Goal: Complete application form: Complete application form

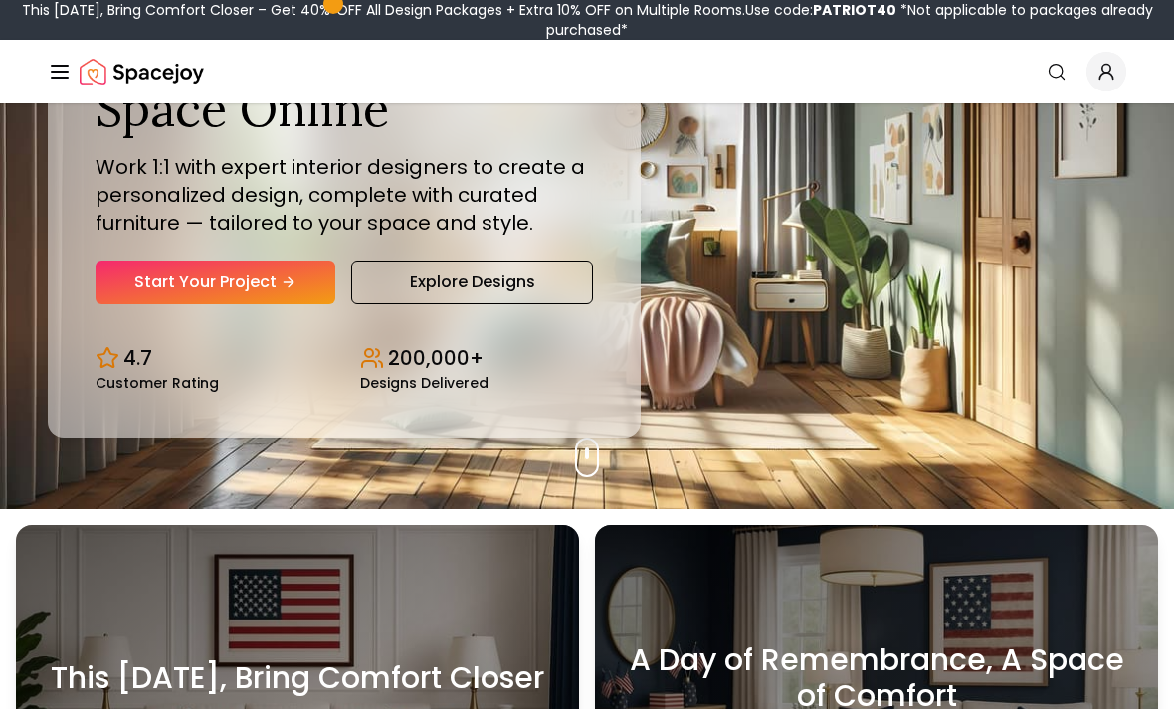
scroll to position [201, 0]
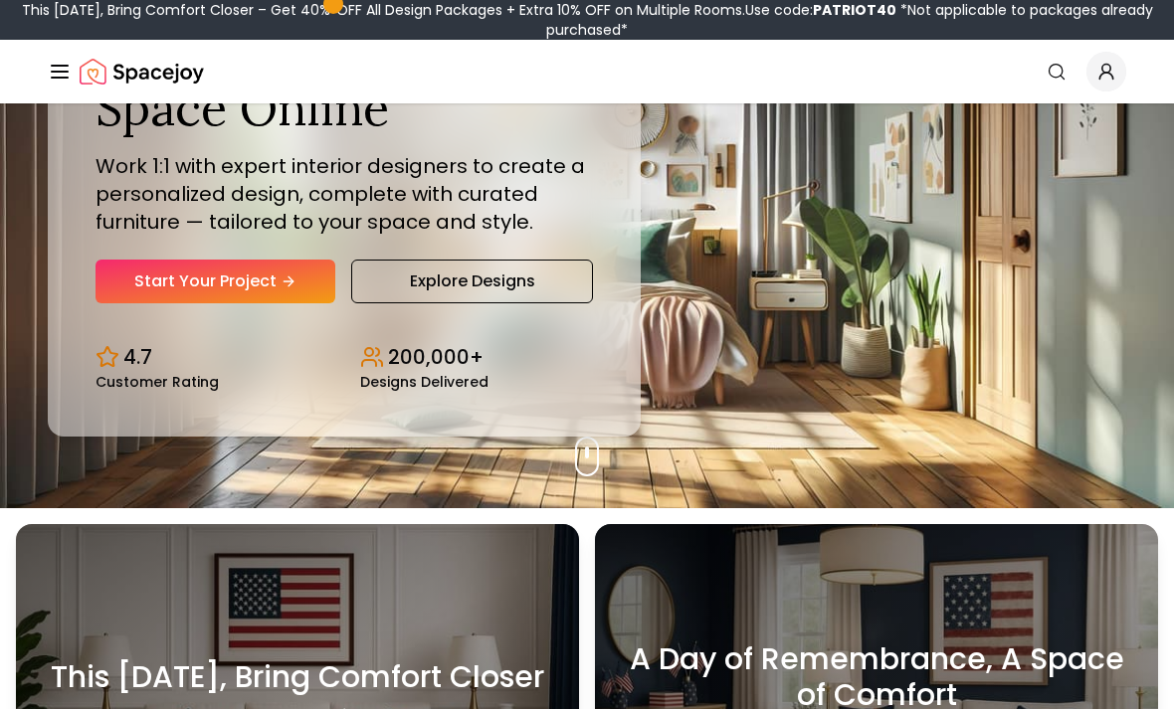
click at [152, 300] on link "Start Your Project" at bounding box center [216, 282] width 240 height 44
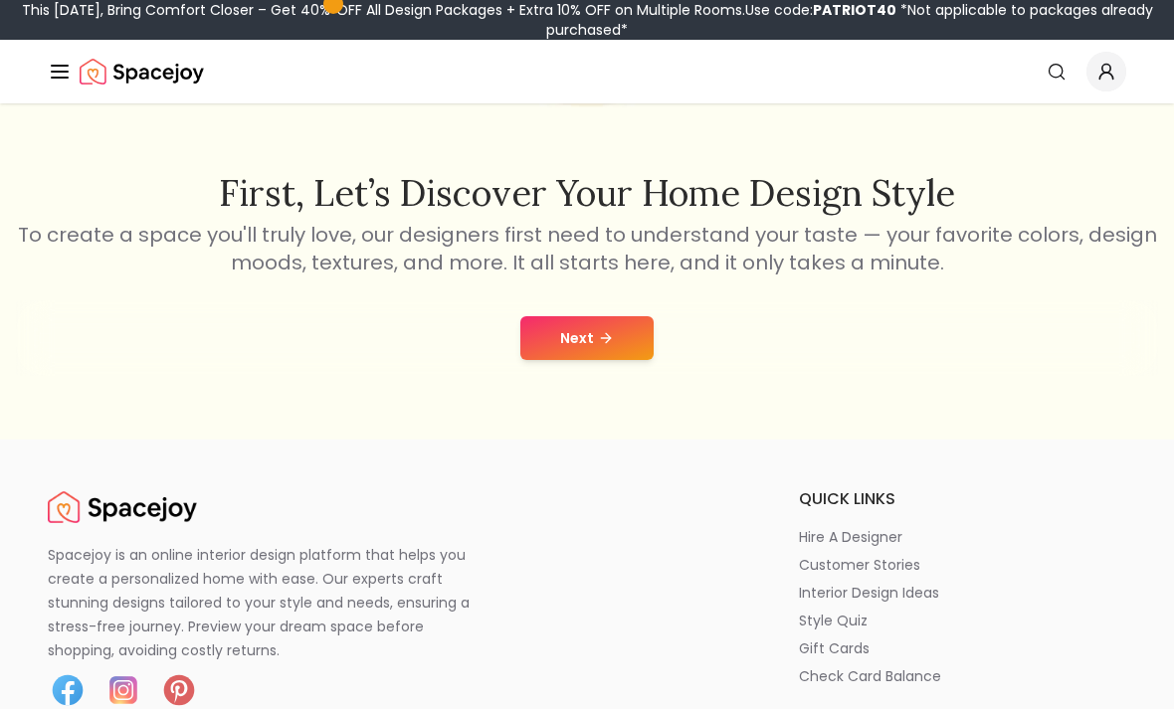
scroll to position [286, 0]
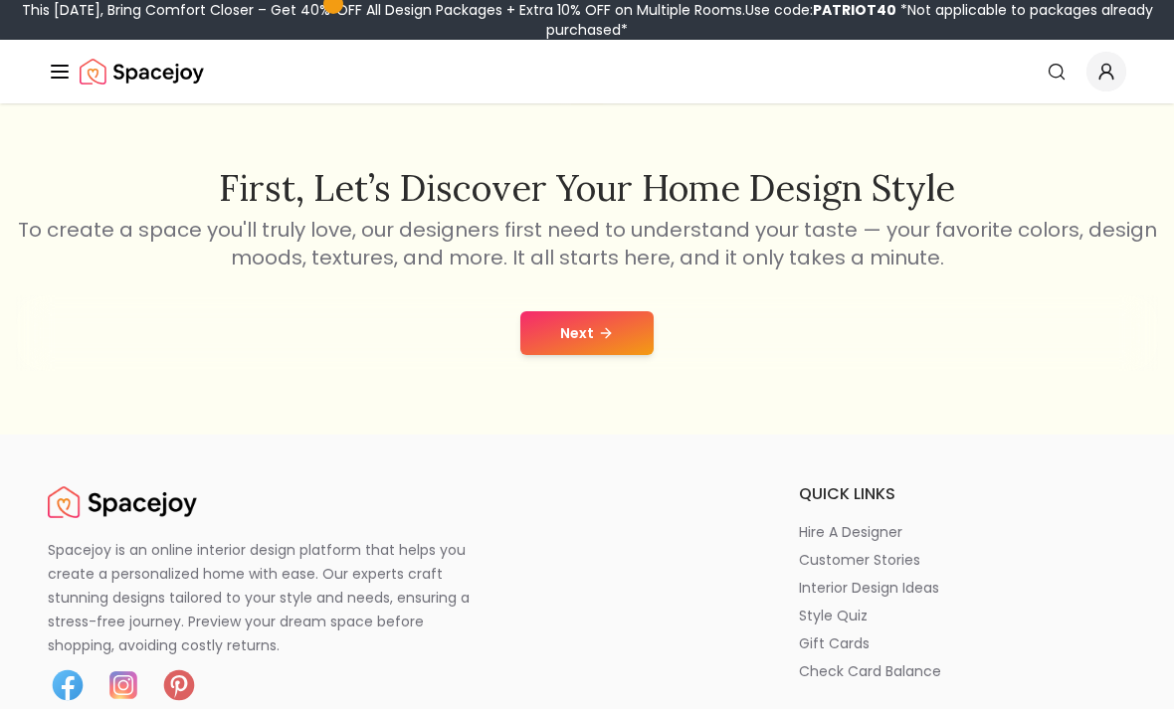
click at [612, 341] on icon at bounding box center [606, 333] width 16 height 16
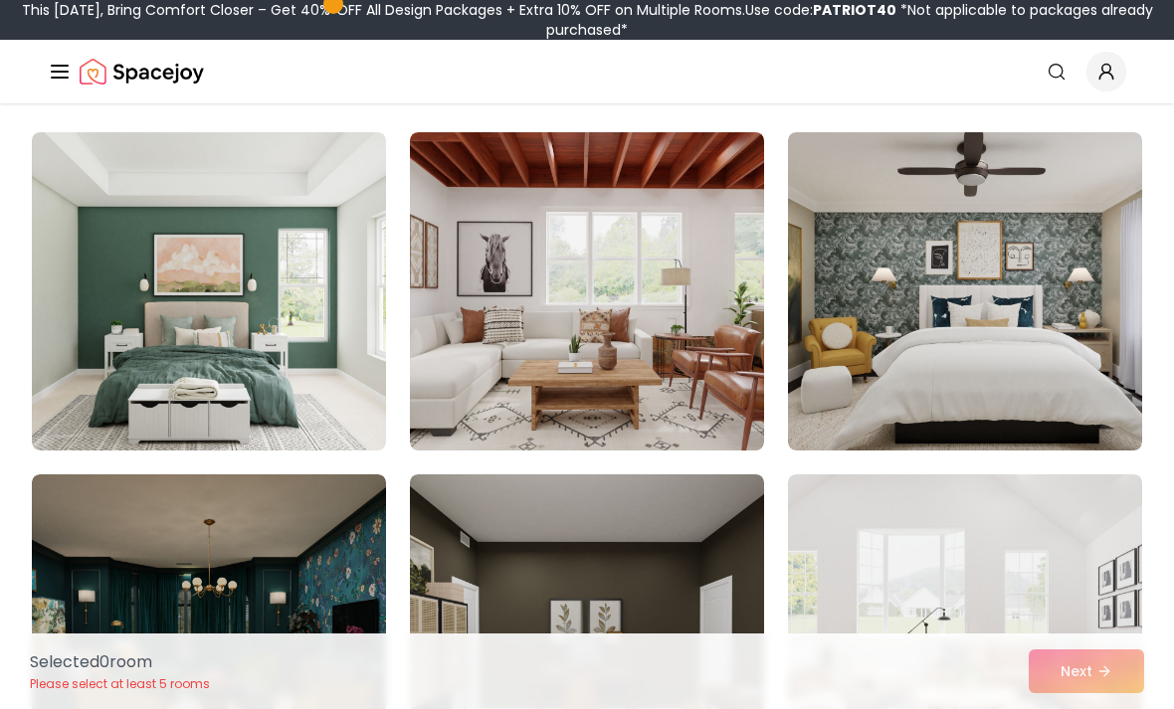
scroll to position [144, 0]
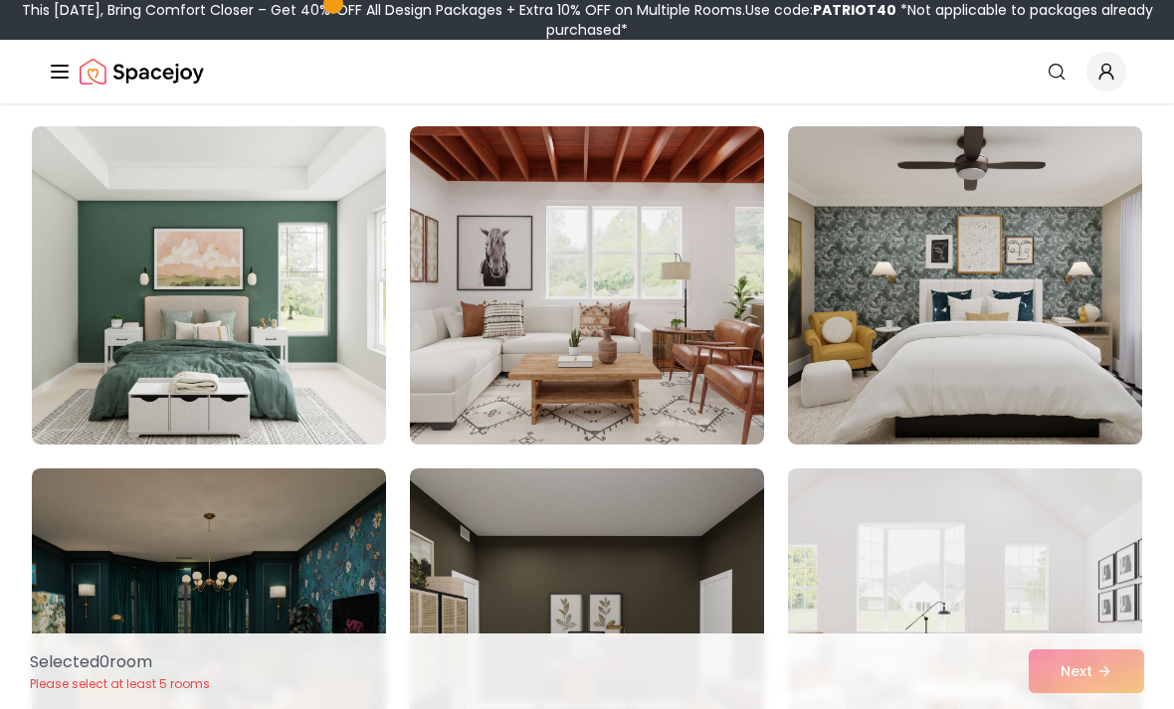
click at [129, 353] on img at bounding box center [209, 285] width 354 height 318
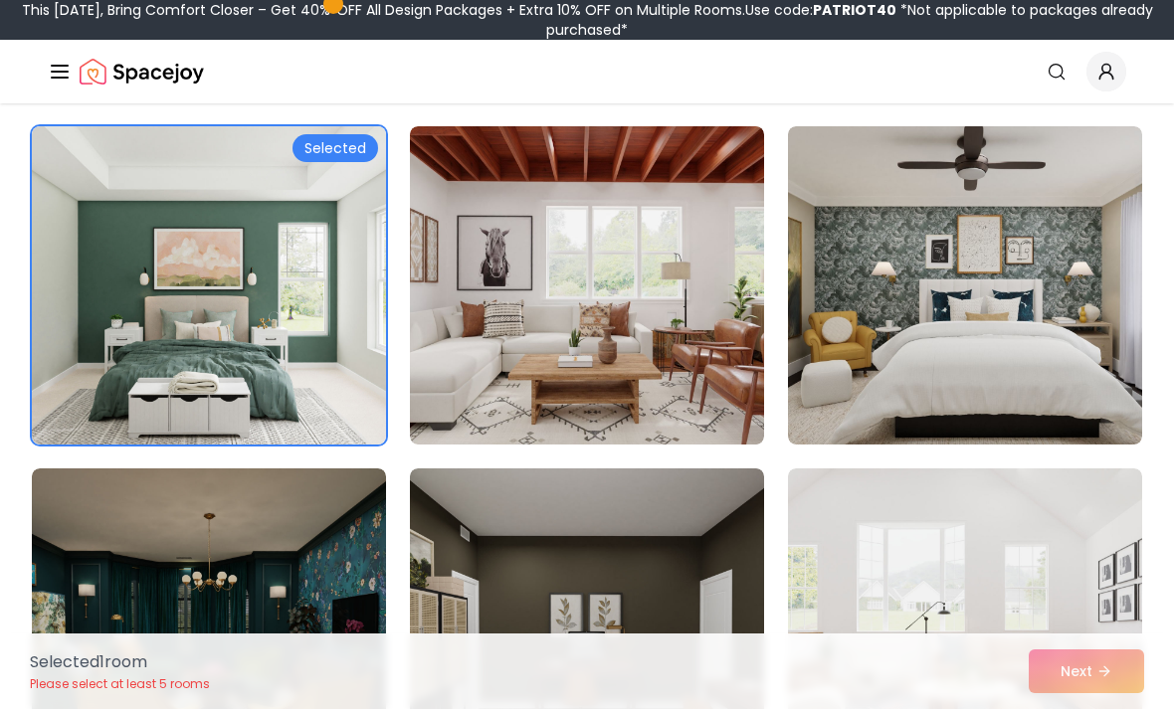
click at [645, 336] on img at bounding box center [587, 285] width 354 height 318
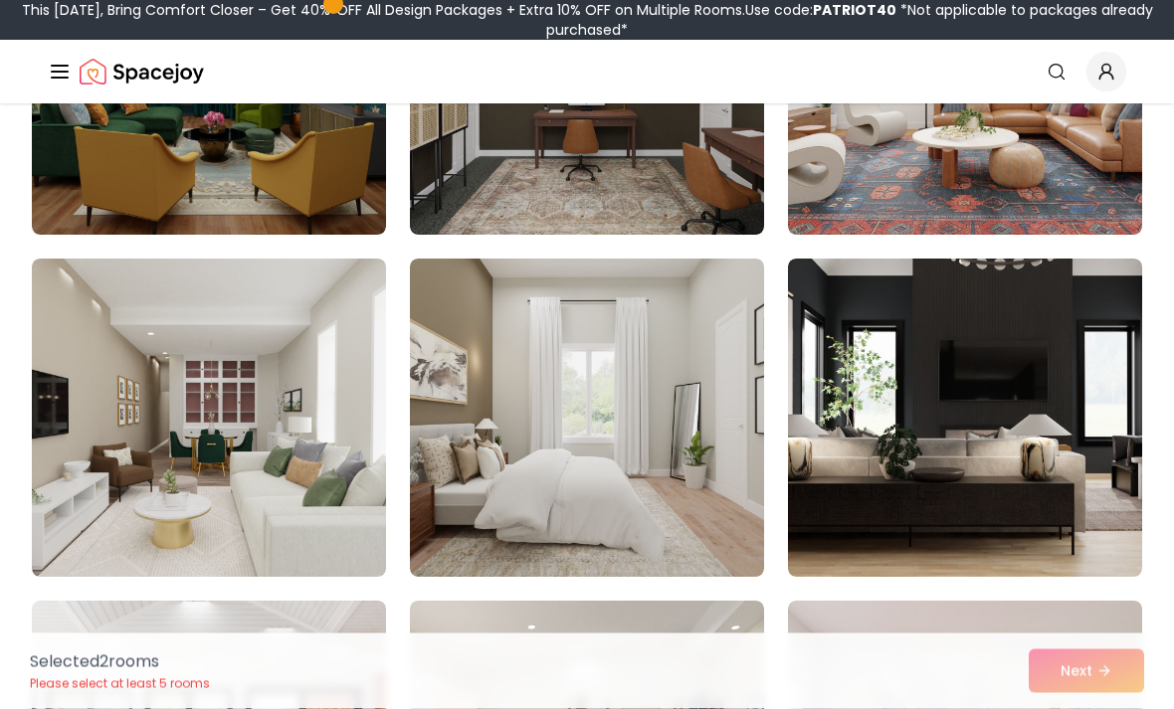
scroll to position [698, 0]
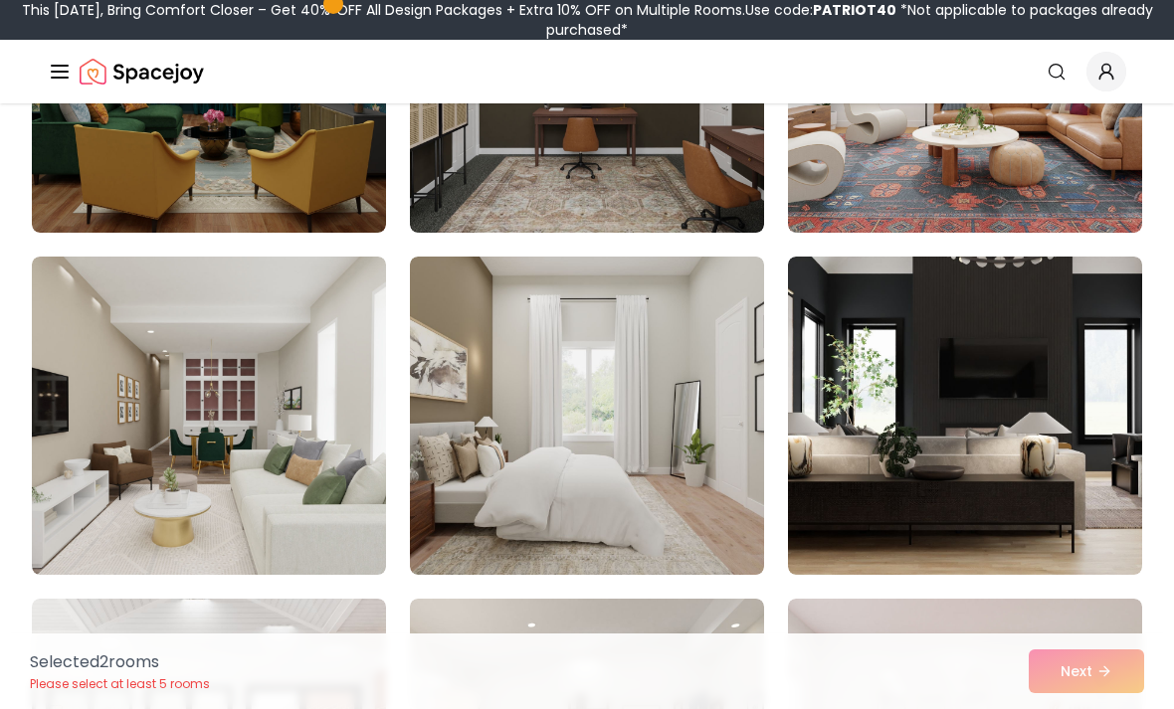
click at [643, 516] on img at bounding box center [587, 416] width 354 height 318
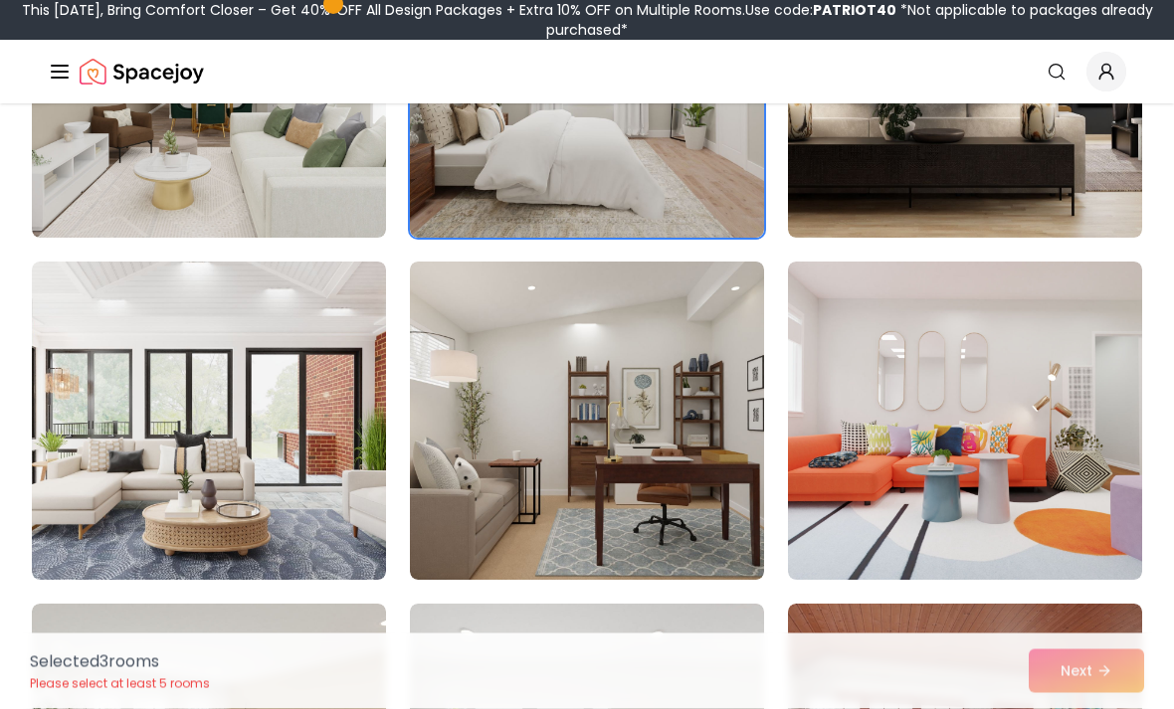
scroll to position [1036, 0]
click at [78, 394] on img at bounding box center [209, 421] width 354 height 318
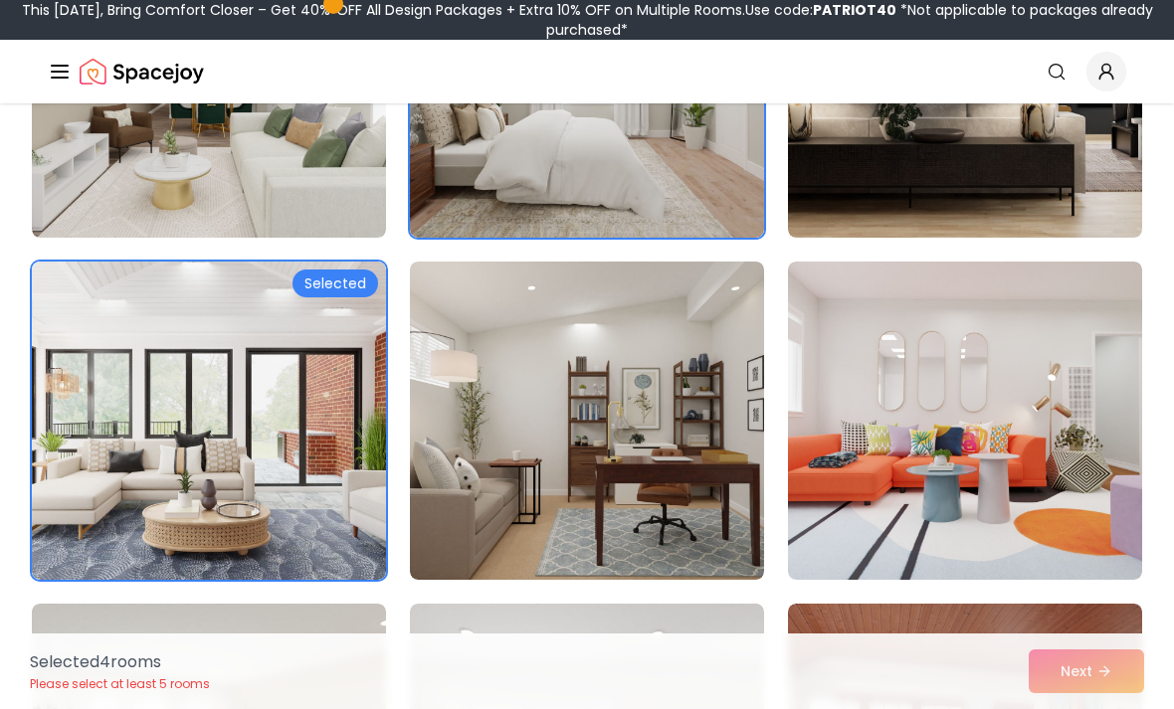
click at [67, 404] on img at bounding box center [209, 421] width 354 height 318
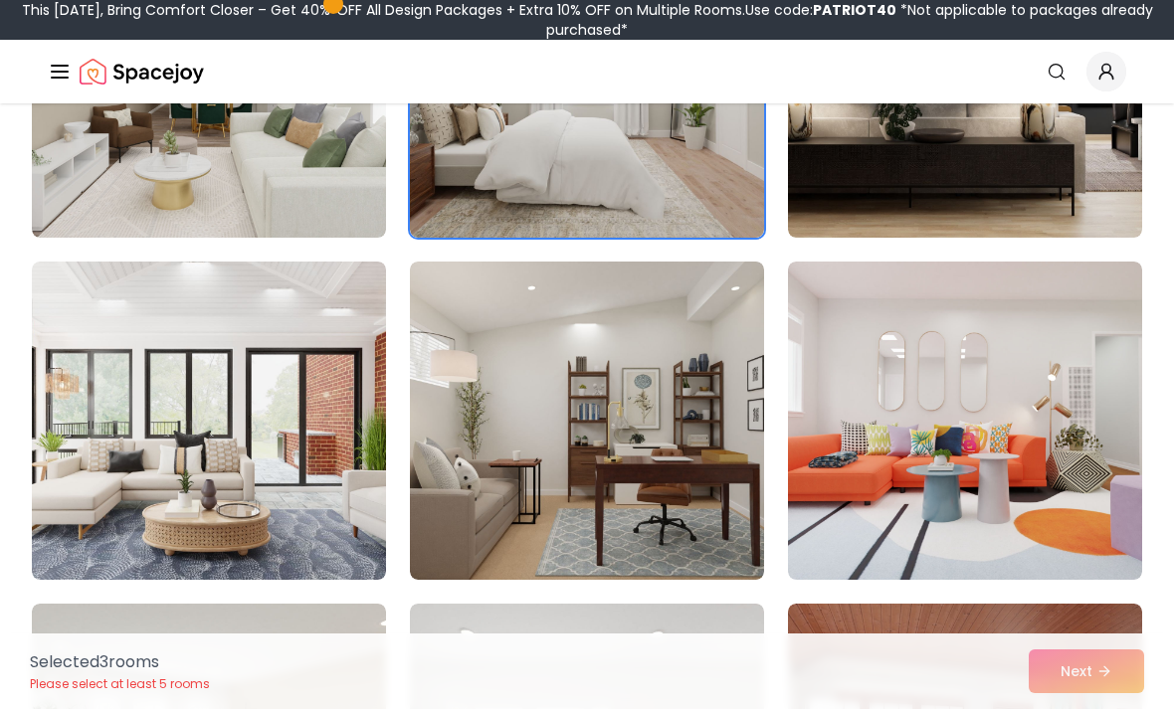
click at [671, 510] on img at bounding box center [587, 421] width 354 height 318
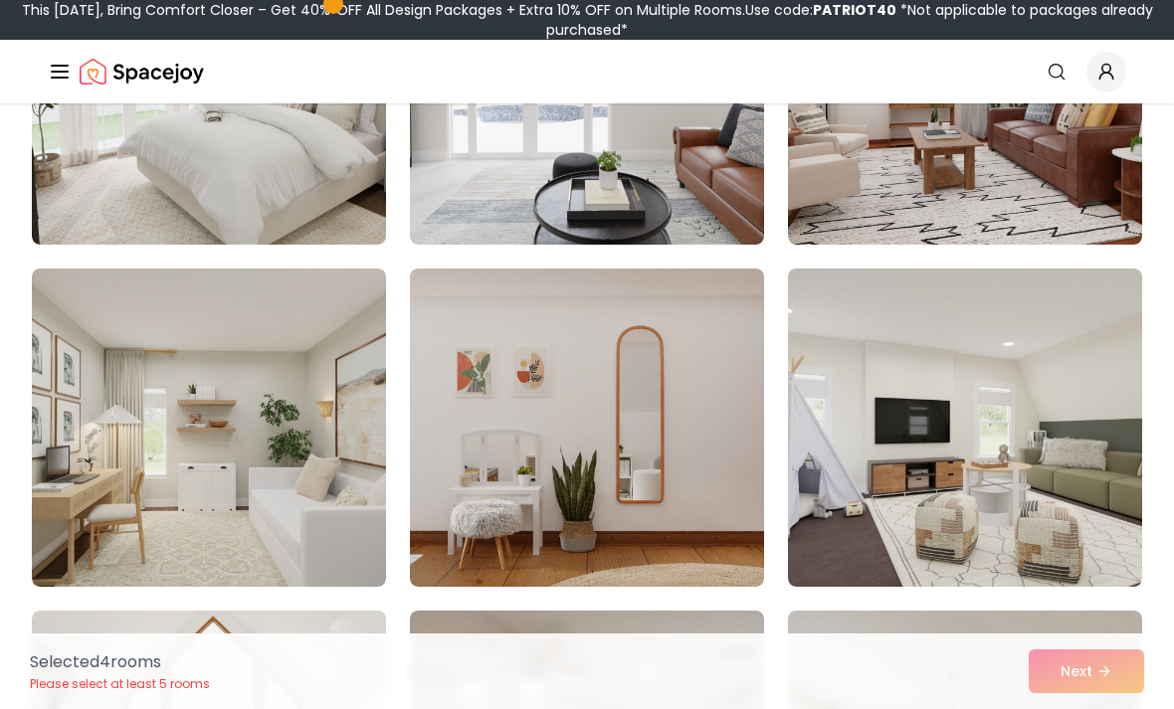
click at [681, 471] on img at bounding box center [587, 428] width 354 height 318
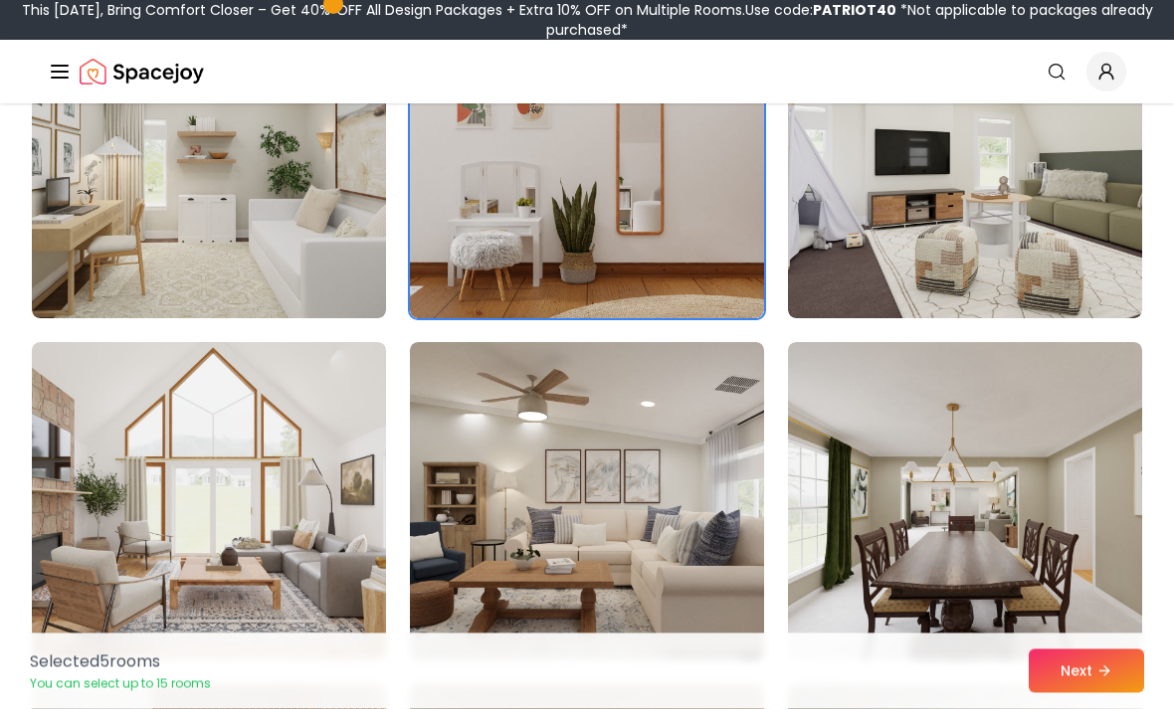
scroll to position [1991, 0]
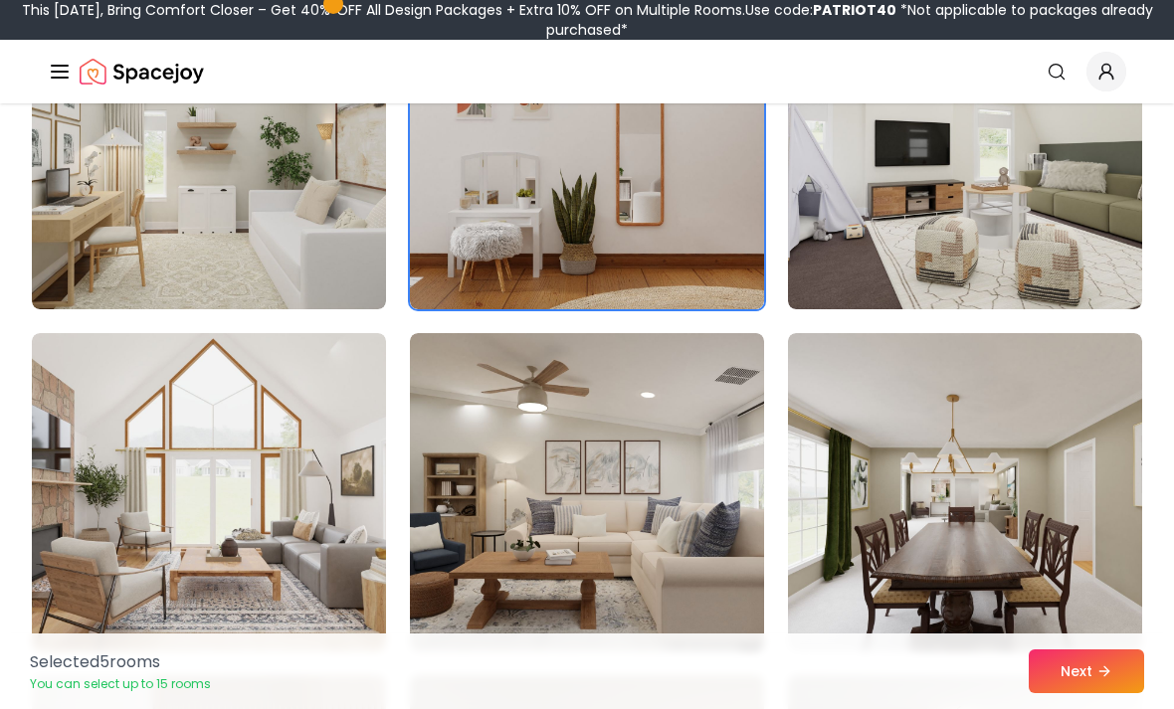
click at [280, 518] on img at bounding box center [209, 492] width 354 height 318
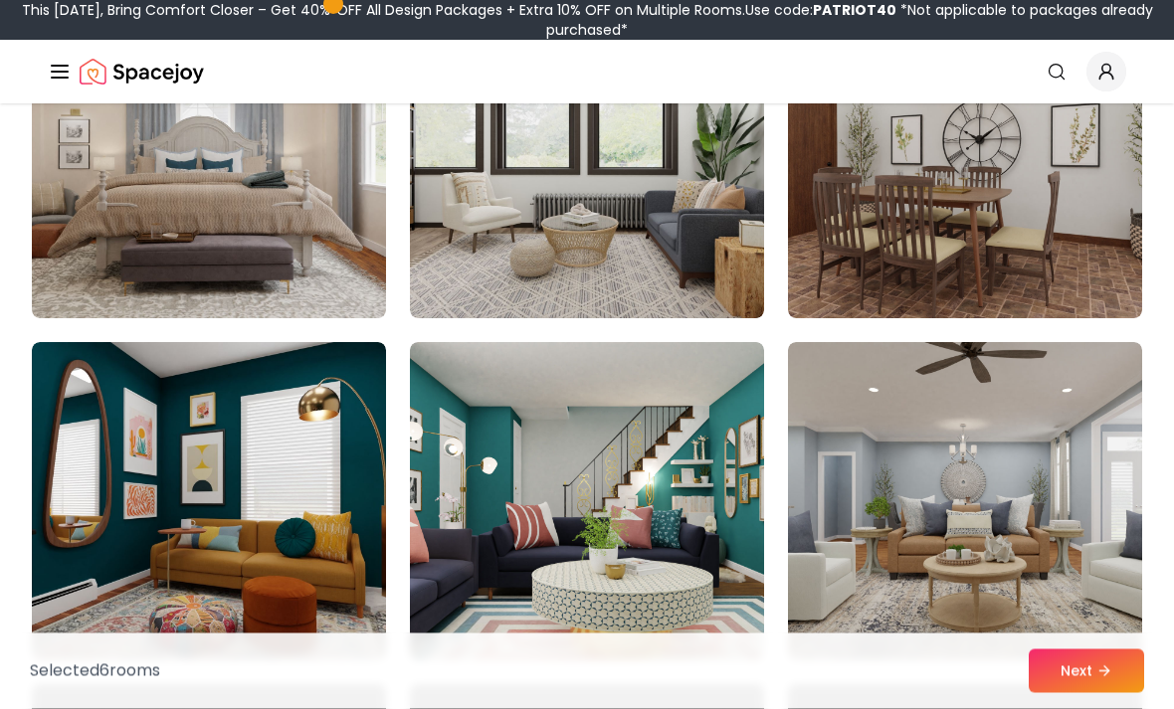
scroll to position [3016, 0]
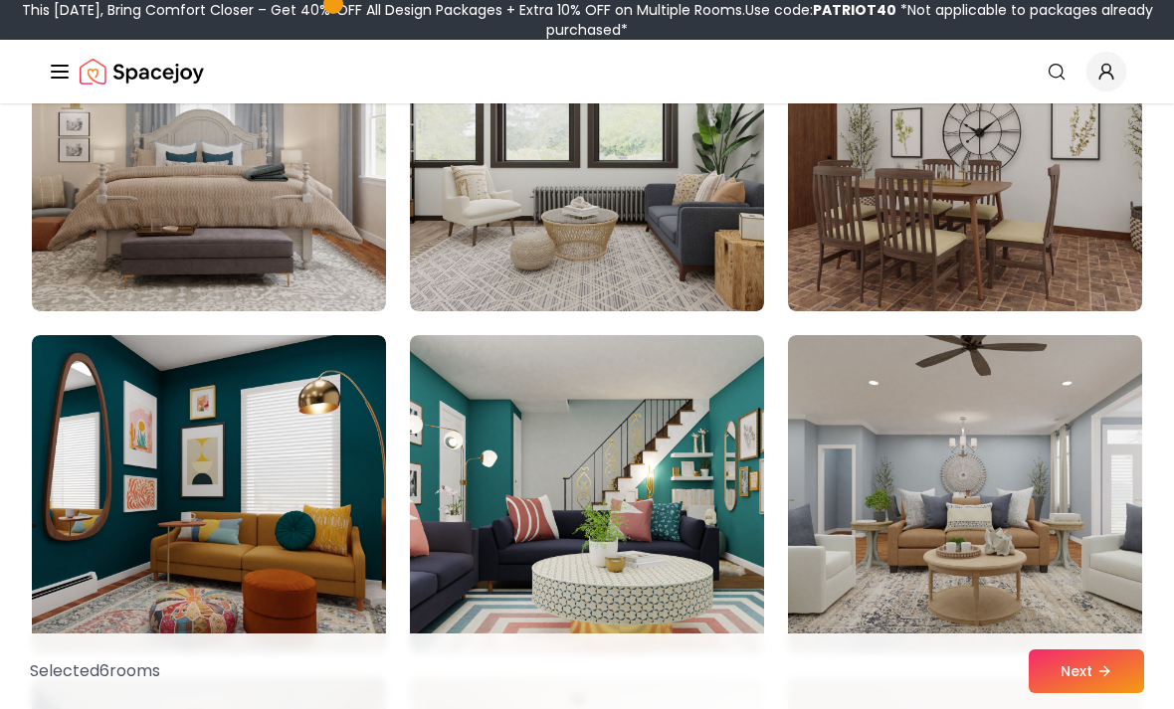
click at [635, 507] on img at bounding box center [587, 494] width 354 height 318
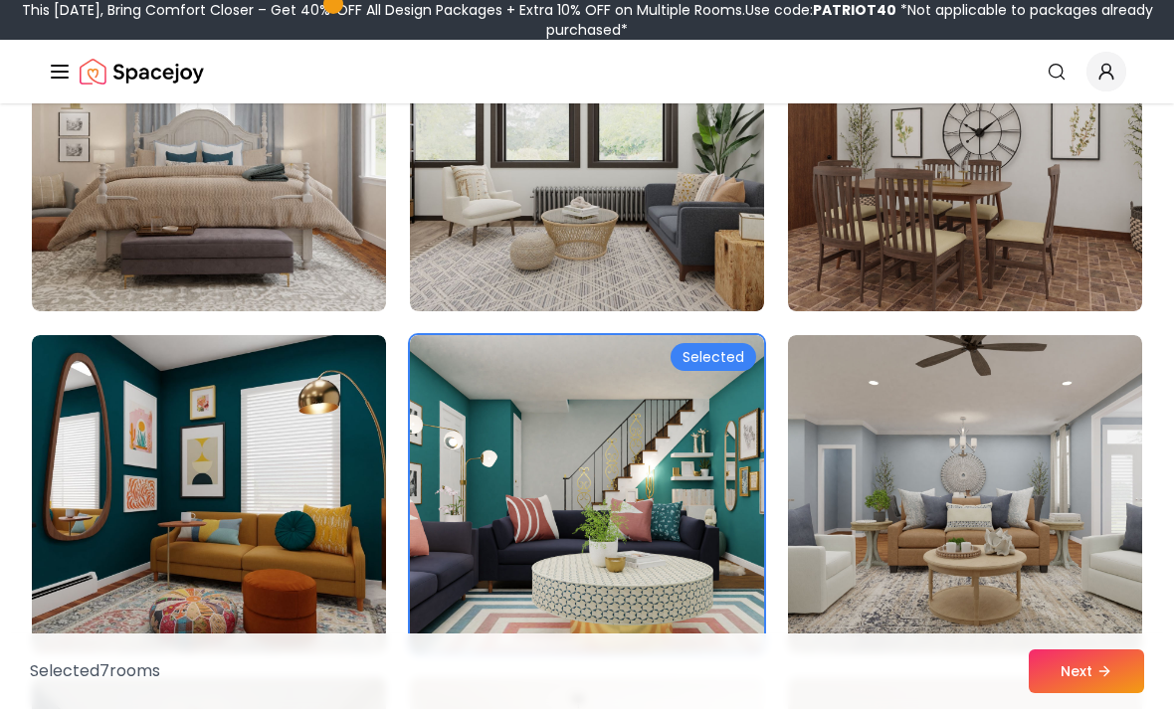
click at [313, 580] on img at bounding box center [209, 494] width 354 height 318
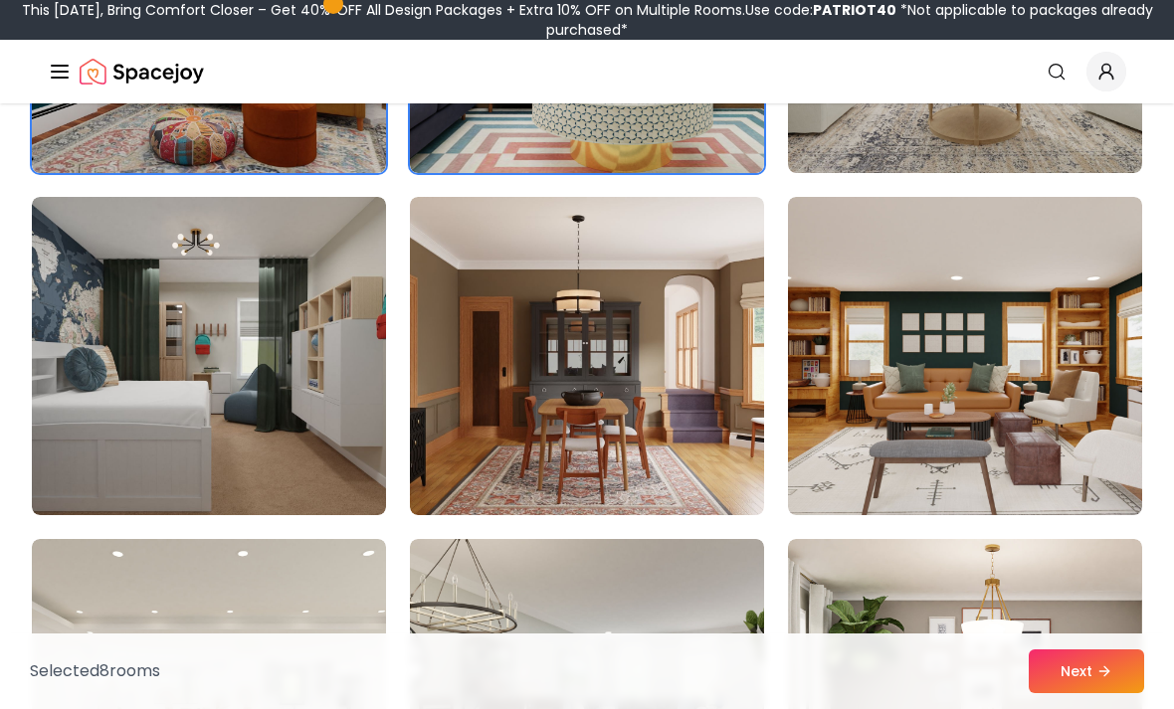
scroll to position [3516, 0]
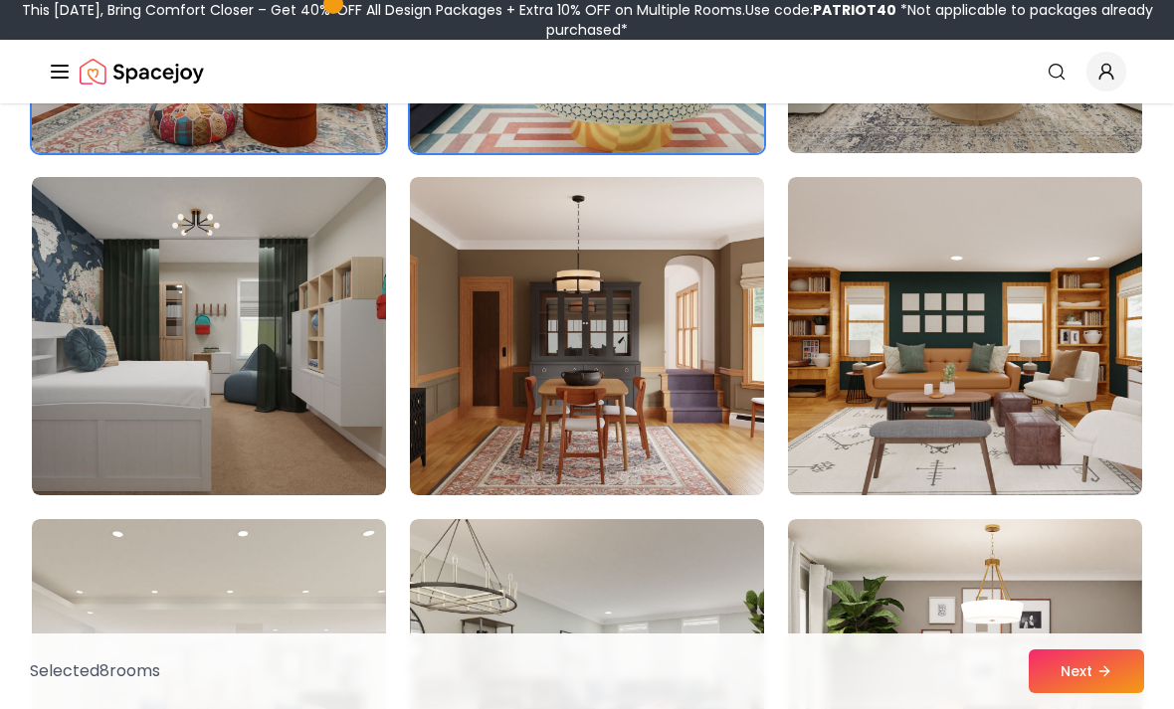
click at [1035, 411] on img at bounding box center [965, 336] width 354 height 318
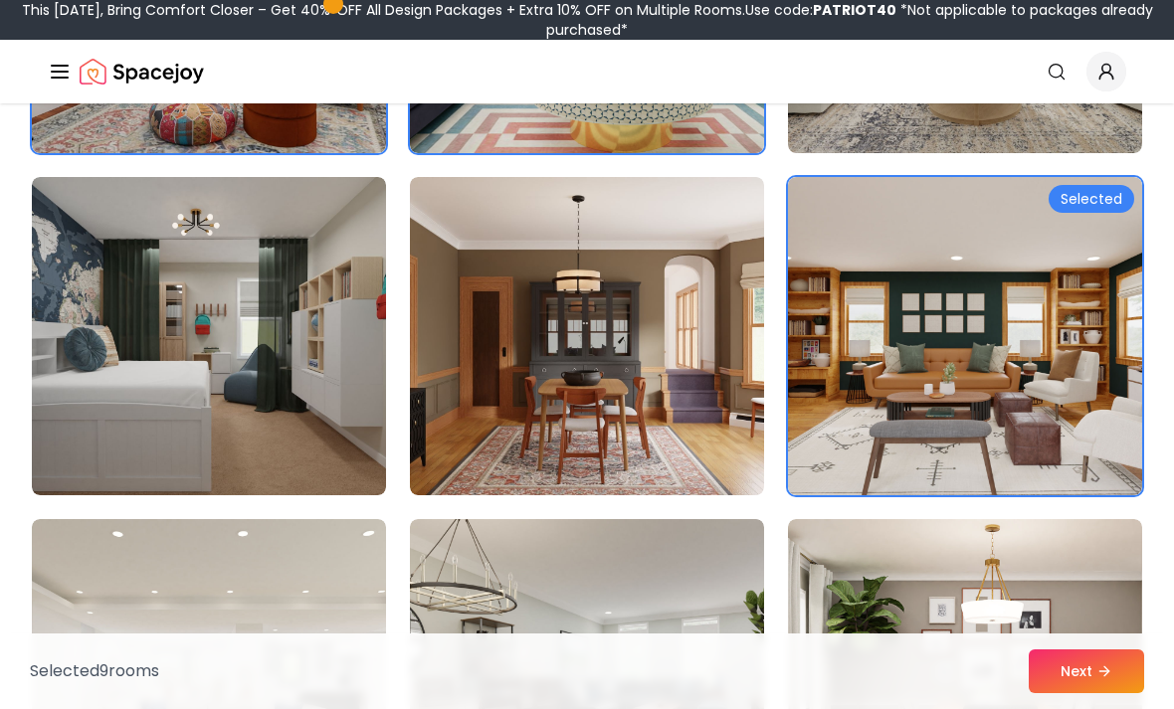
click at [702, 458] on img at bounding box center [587, 336] width 354 height 318
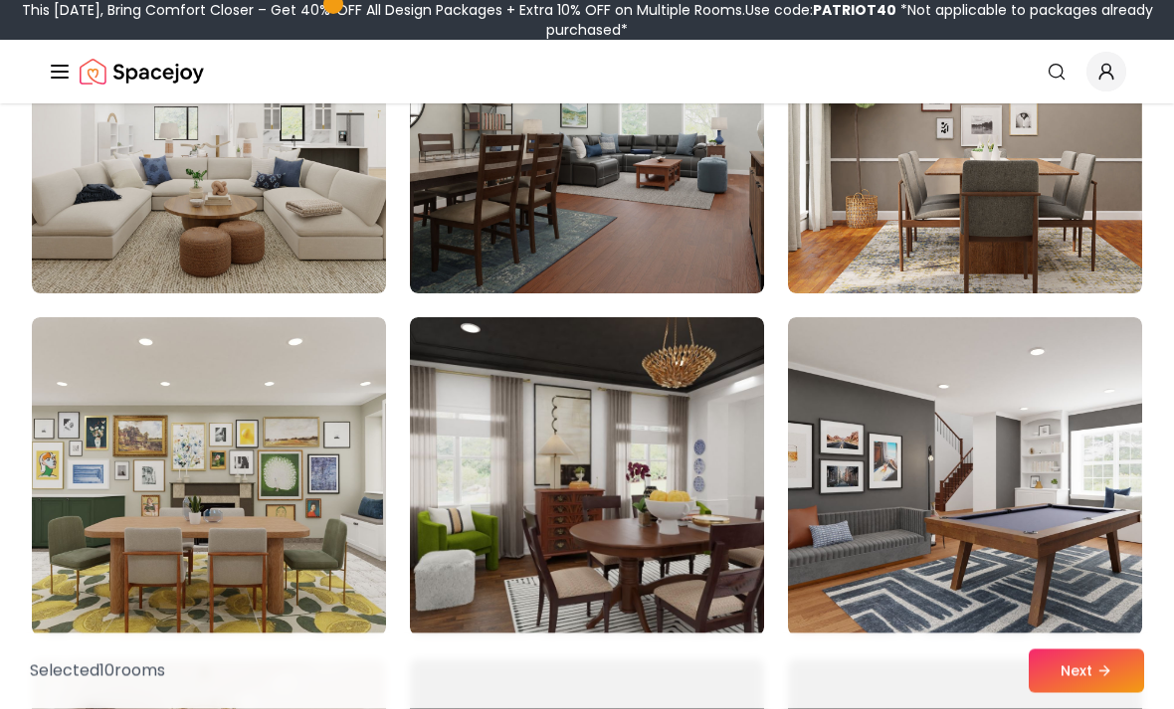
scroll to position [4076, 0]
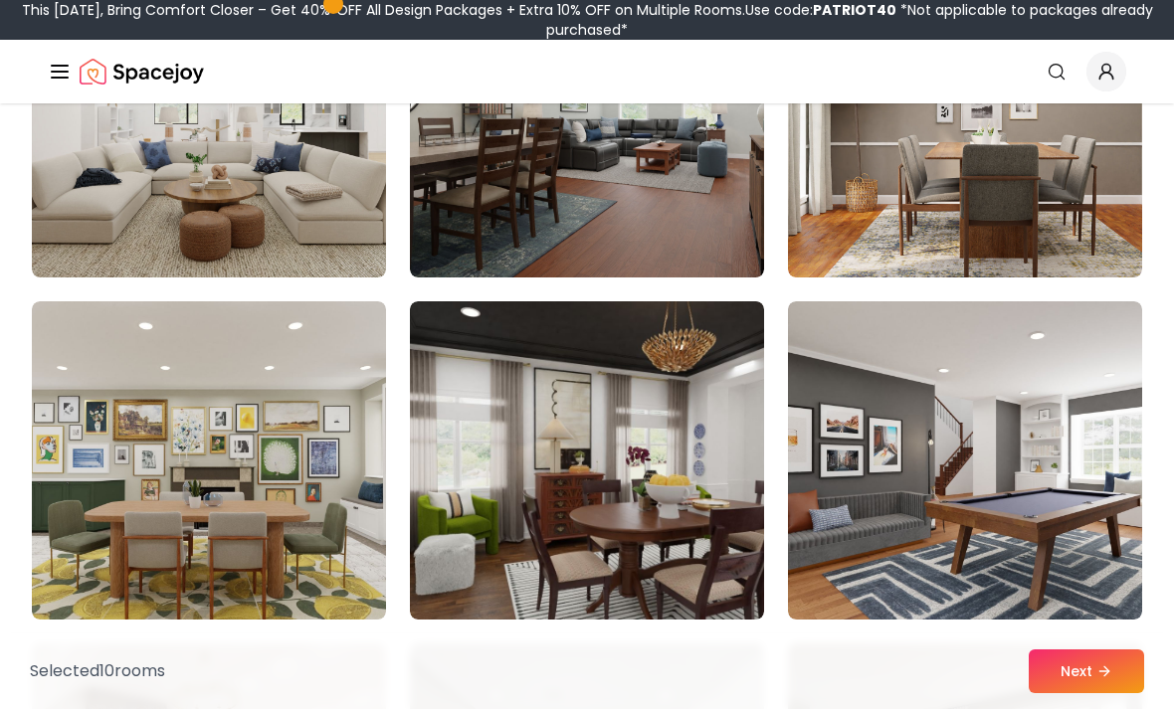
click at [270, 508] on img at bounding box center [209, 460] width 354 height 318
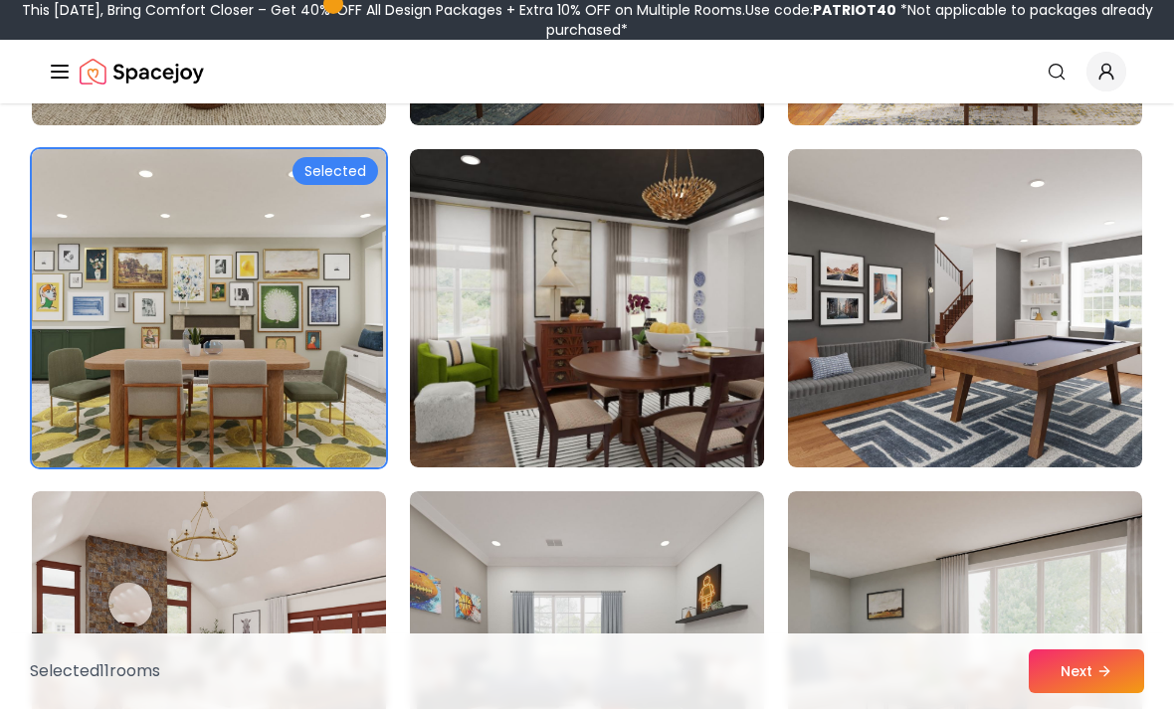
click at [963, 379] on img at bounding box center [965, 308] width 354 height 318
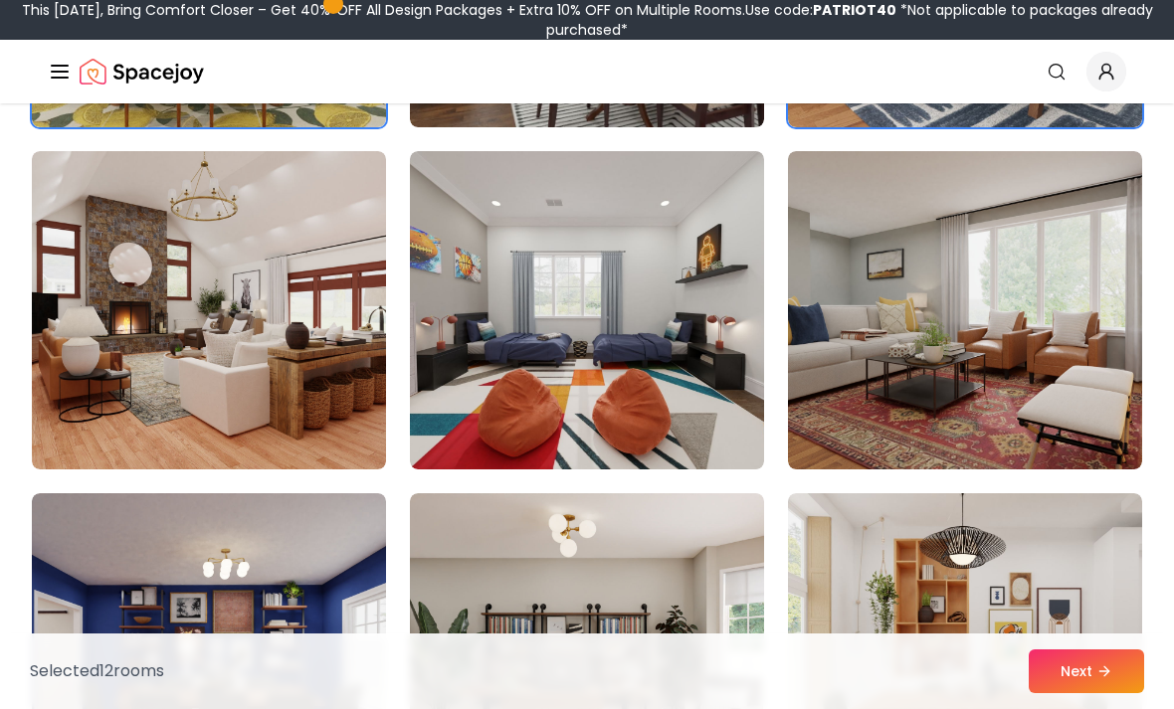
click at [682, 415] on img at bounding box center [587, 310] width 354 height 318
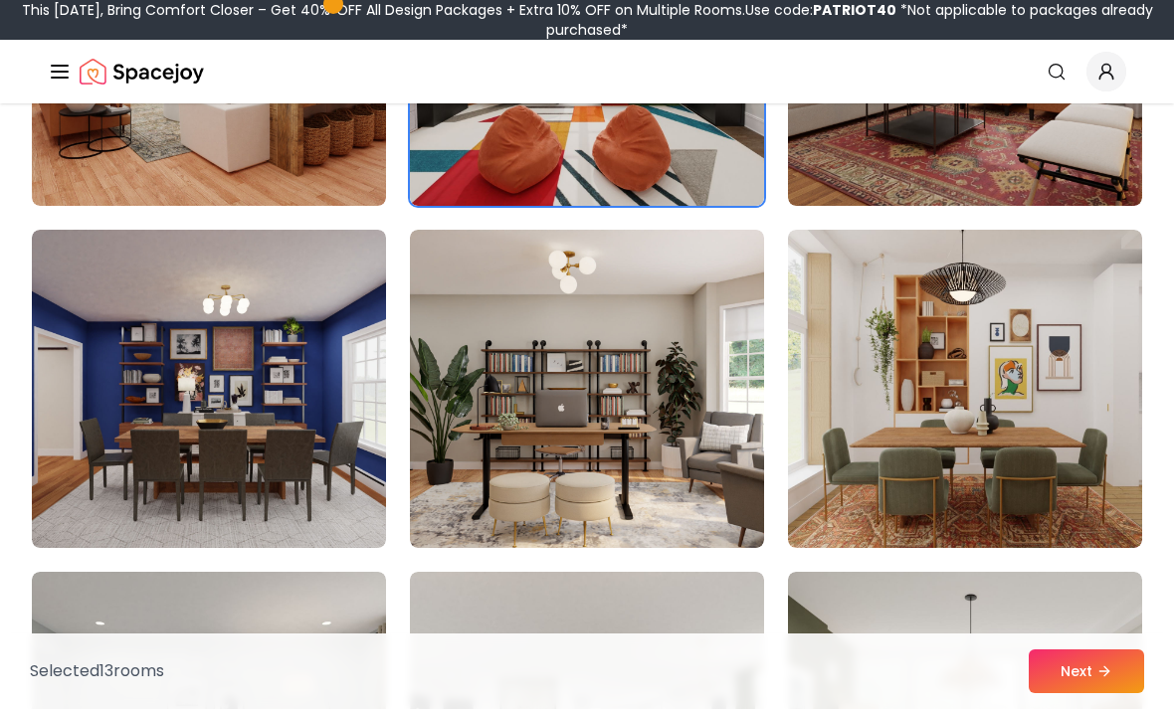
click at [700, 508] on img at bounding box center [587, 389] width 354 height 318
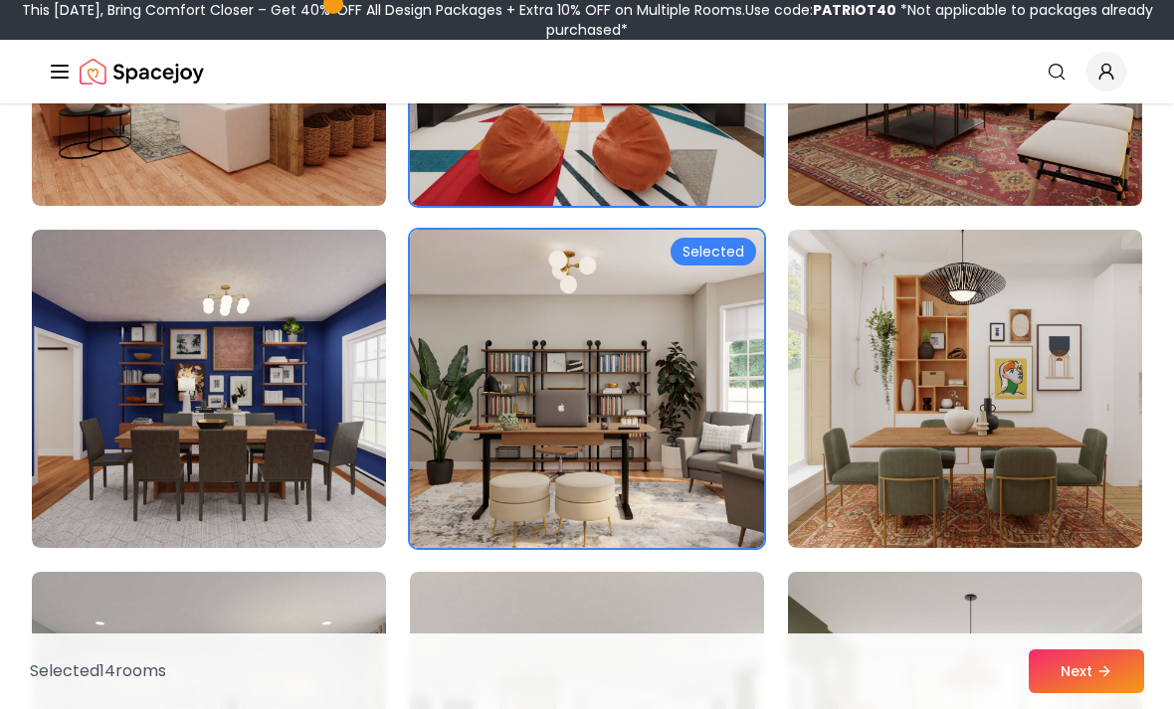
click at [942, 507] on img at bounding box center [965, 389] width 354 height 318
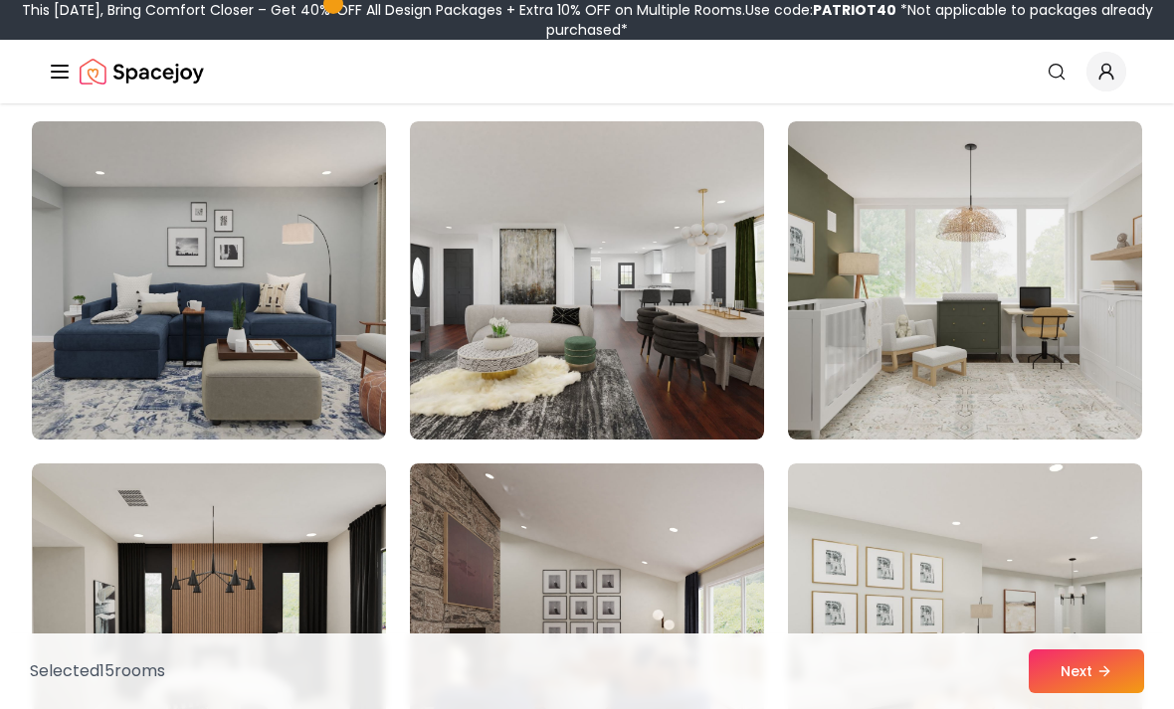
click at [1017, 371] on img at bounding box center [965, 280] width 354 height 318
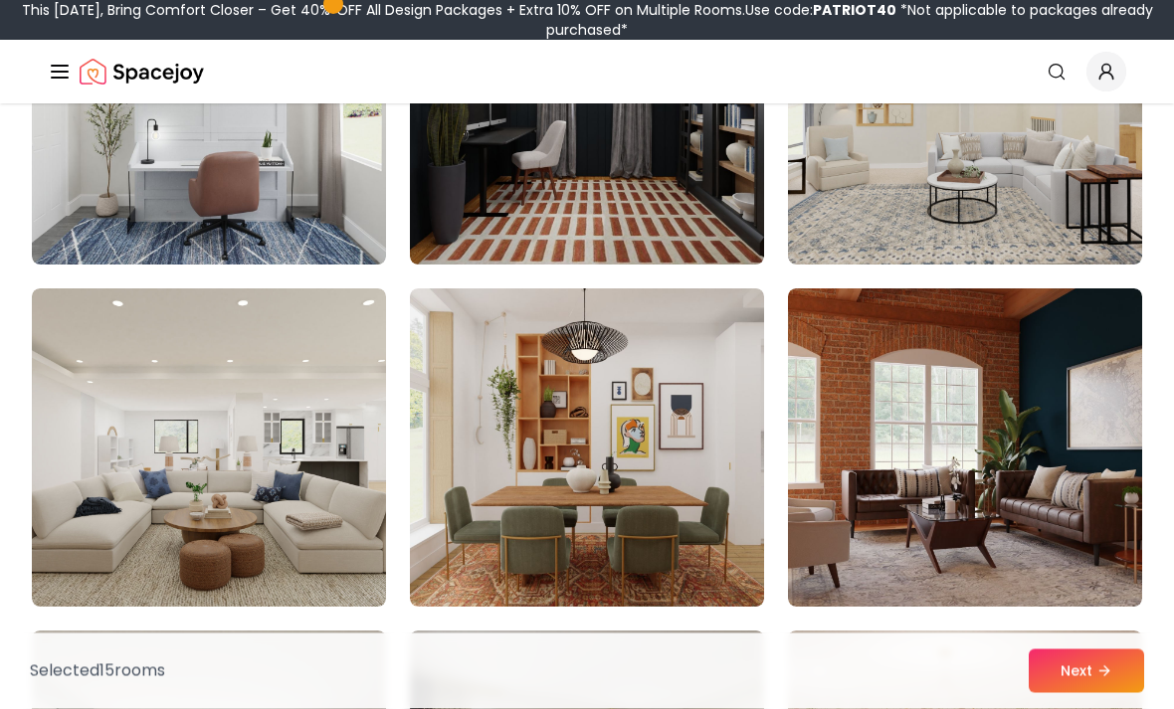
scroll to position [6143, 0]
